Goal: Check status: Check status

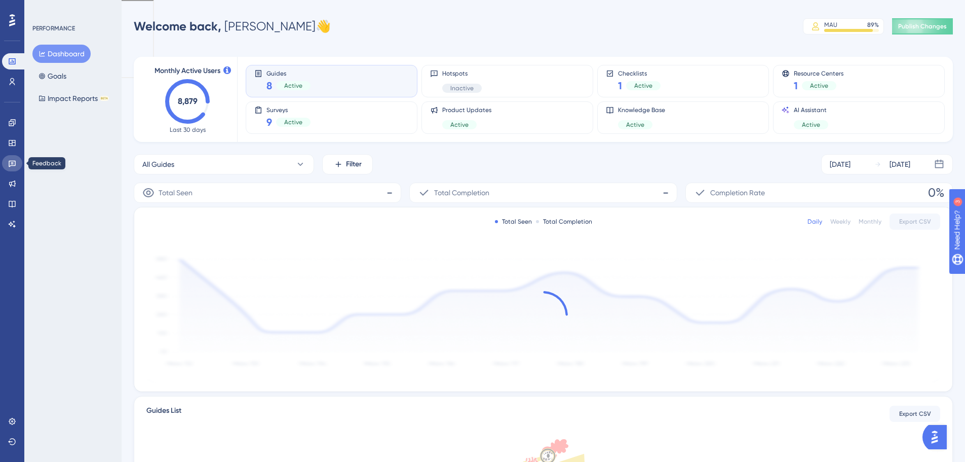
click at [10, 156] on link at bounding box center [12, 163] width 20 height 16
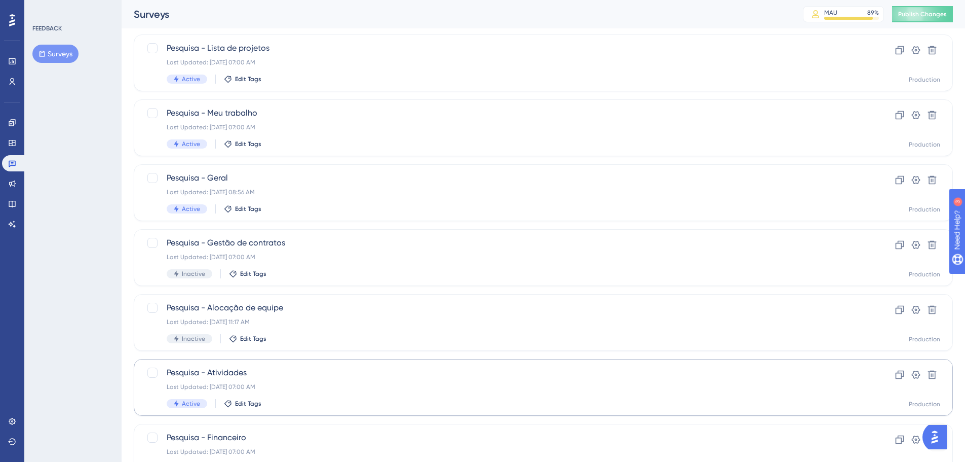
scroll to position [325, 0]
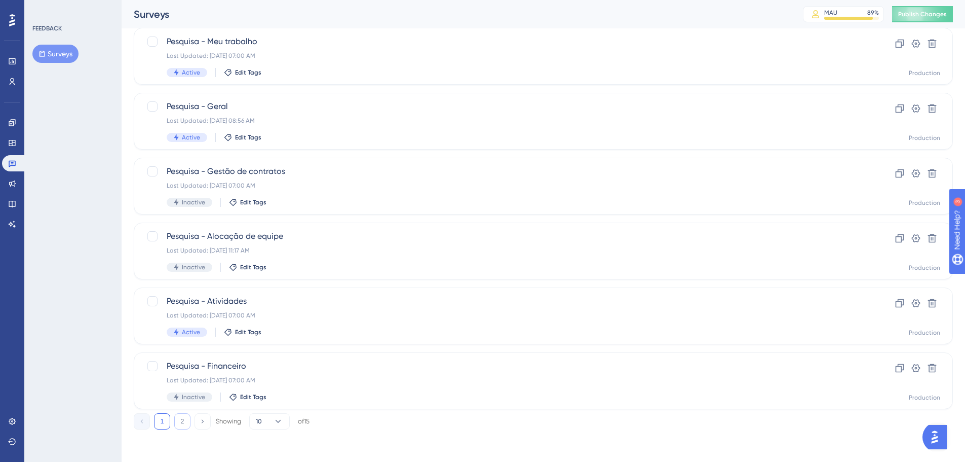
click at [183, 418] on button "2" at bounding box center [182, 421] width 16 height 16
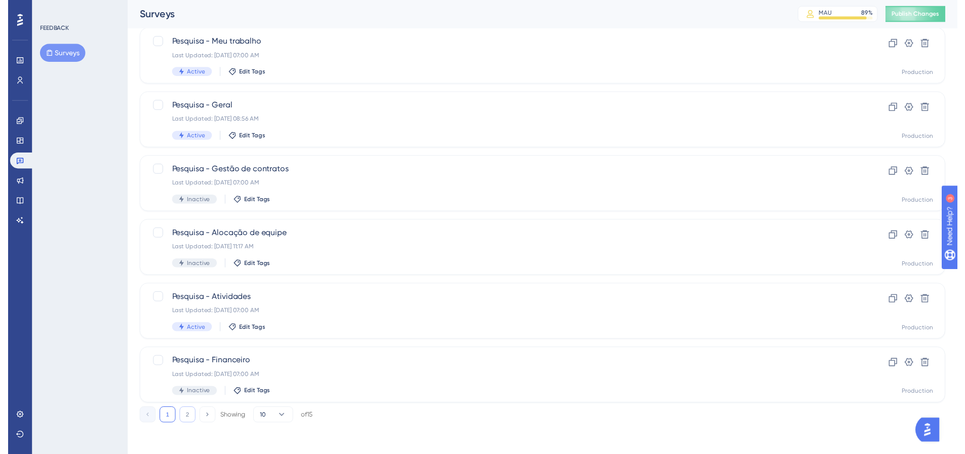
scroll to position [1, 0]
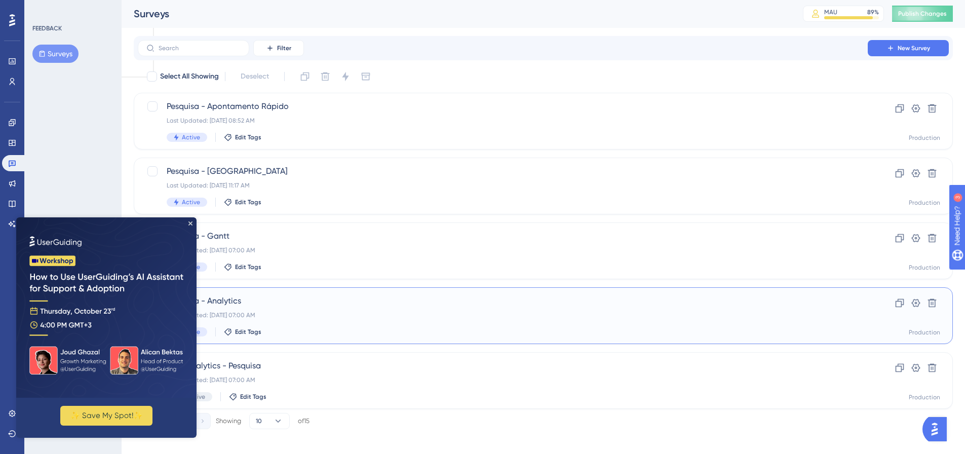
click at [242, 321] on div "Pesquisa - Analytics Last Updated: [DATE] 07:00 AM Active Edit Tags" at bounding box center [503, 316] width 672 height 42
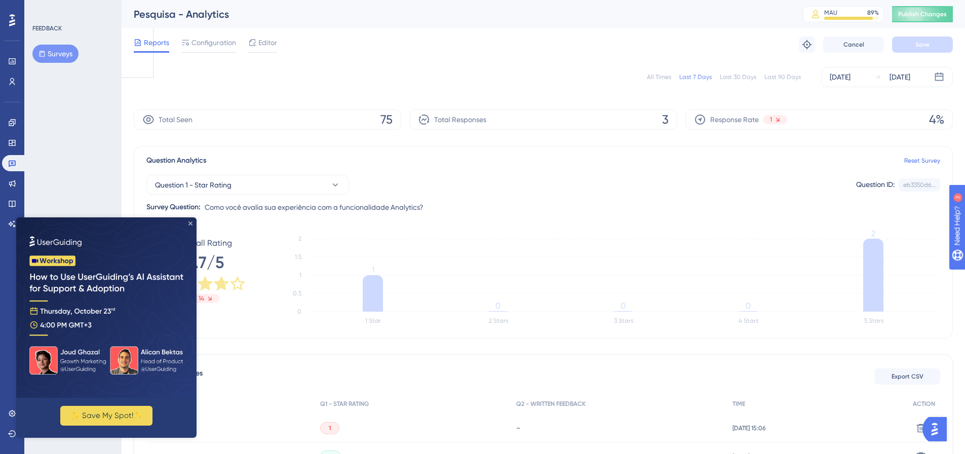
drag, startPoint x: 190, startPoint y: 222, endPoint x: 283, endPoint y: 450, distance: 246.2
click at [190, 222] on icon "Close Preview" at bounding box center [191, 223] width 4 height 4
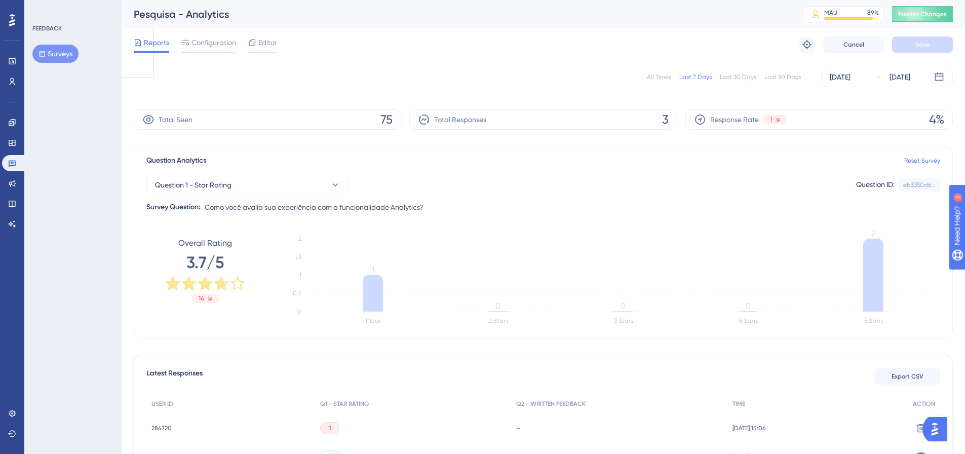
scroll to position [119, 0]
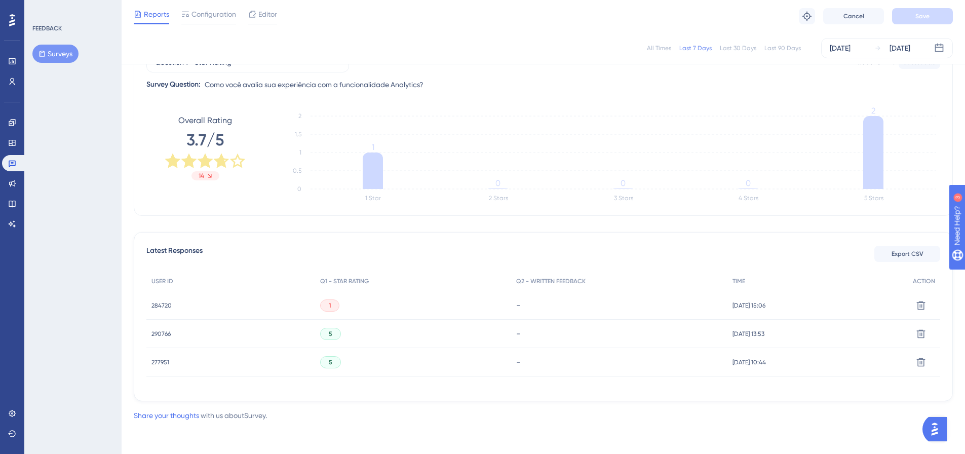
click at [323, 305] on div "1" at bounding box center [329, 305] width 19 height 12
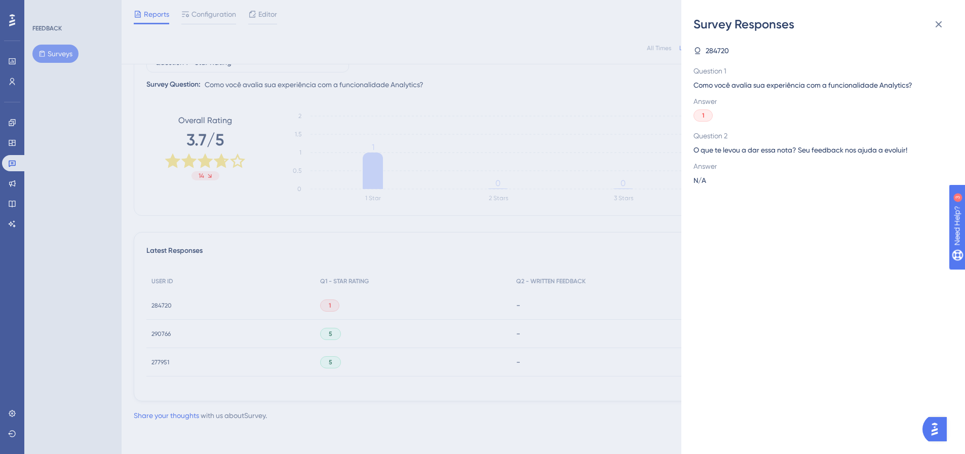
click at [323, 305] on div "Survey Responses 284720 Question 1 Como você avalia sua experiência com a funci…" at bounding box center [482, 227] width 965 height 454
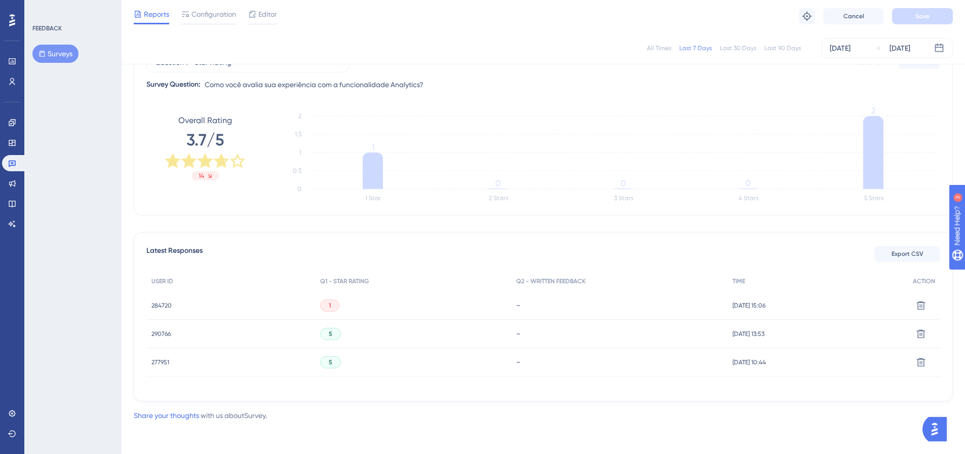
scroll to position [0, 0]
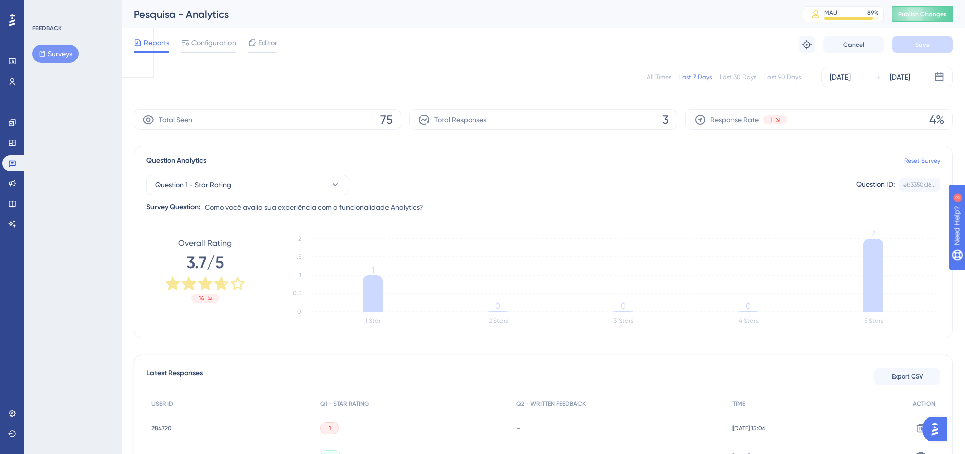
click at [664, 78] on div "All Times" at bounding box center [659, 77] width 24 height 8
click at [255, 181] on button "Question 1 - Star Rating" at bounding box center [247, 185] width 203 height 20
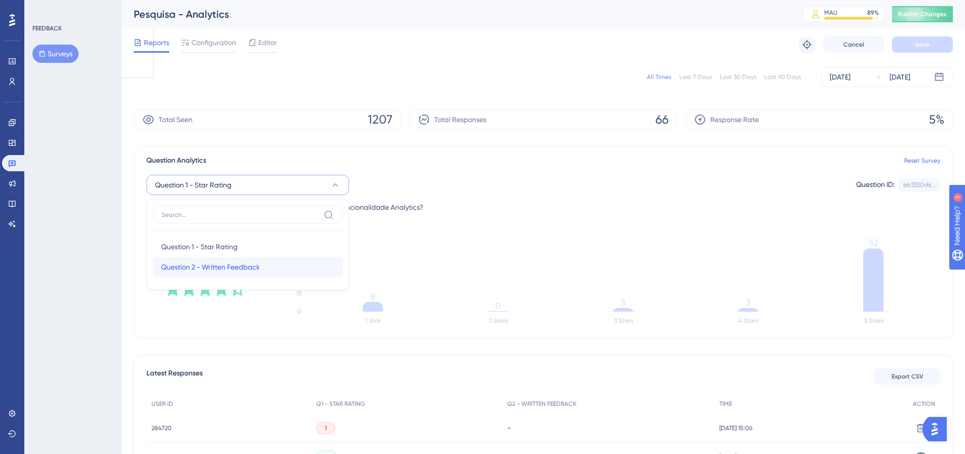
click at [212, 259] on div "Question 2 - Written Feedback Question 2 - Written Feedback" at bounding box center [247, 267] width 173 height 20
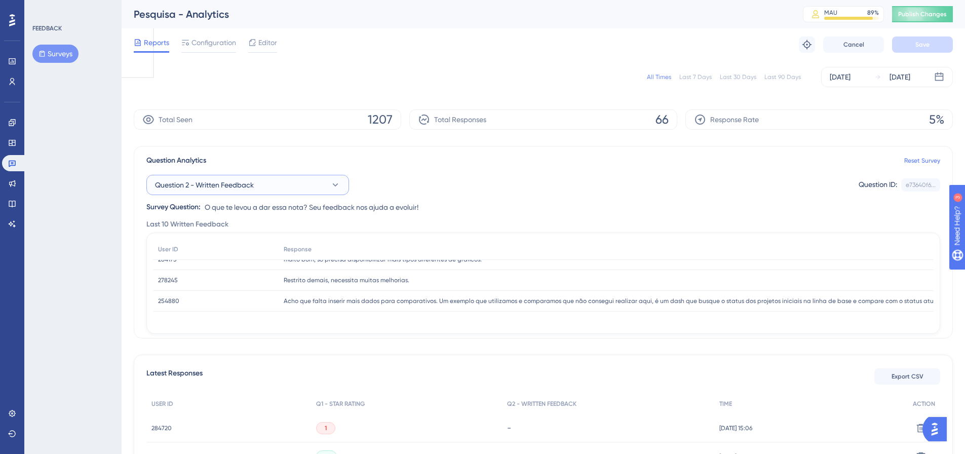
click at [257, 193] on button "Question 2 - Written Feedback" at bounding box center [247, 185] width 203 height 20
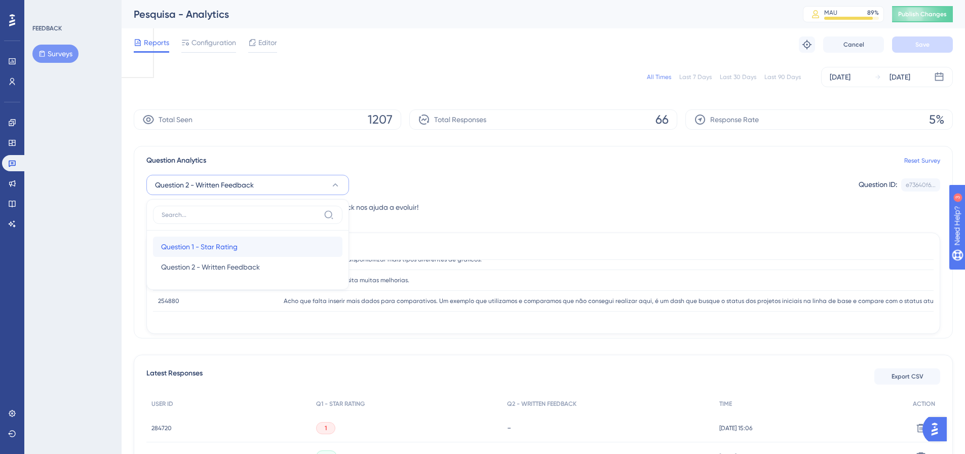
click at [216, 242] on span "Question 1 - Star Rating" at bounding box center [199, 247] width 77 height 12
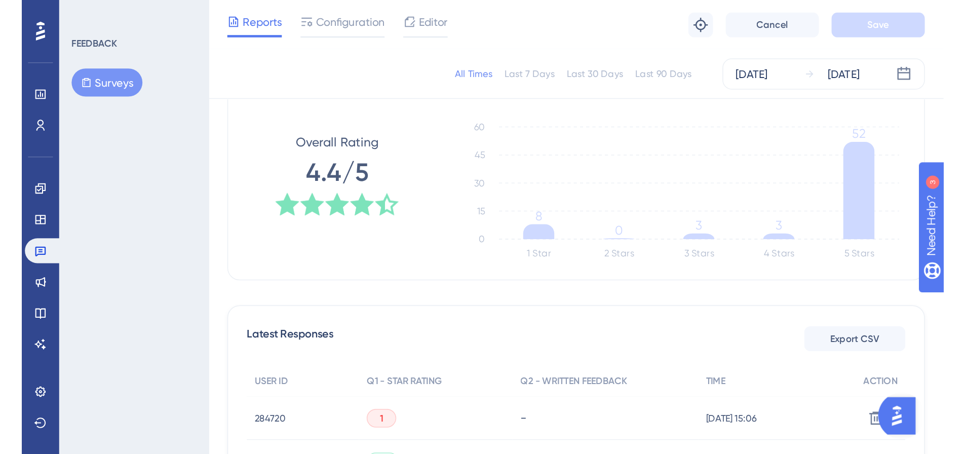
scroll to position [101, 0]
